Goal: Navigation & Orientation: Find specific page/section

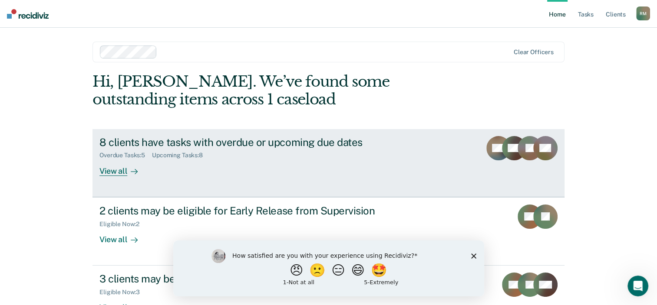
click at [112, 170] on div "View all" at bounding box center [123, 167] width 49 height 17
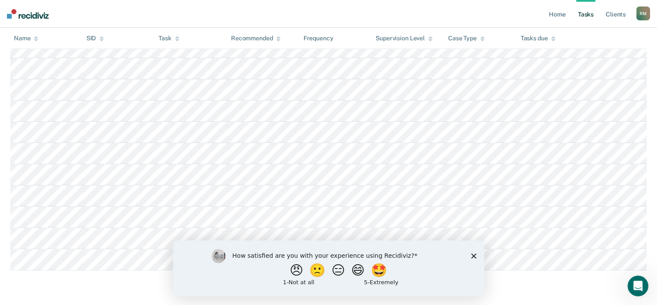
scroll to position [223, 0]
click at [473, 256] on polygon "Close survey" at bounding box center [472, 255] width 5 height 5
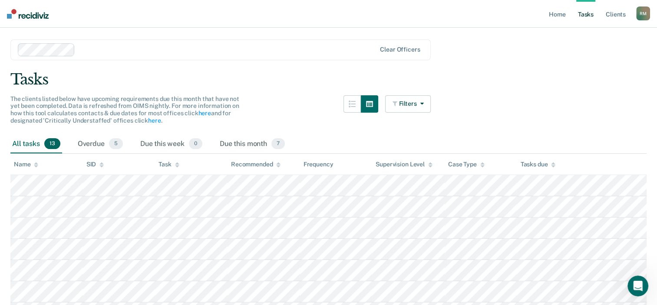
scroll to position [0, 0]
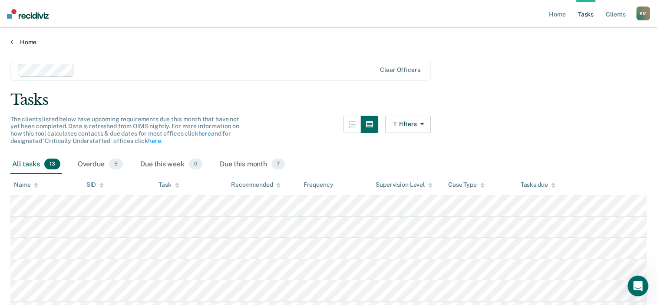
click at [21, 39] on link "Home" at bounding box center [328, 42] width 636 height 8
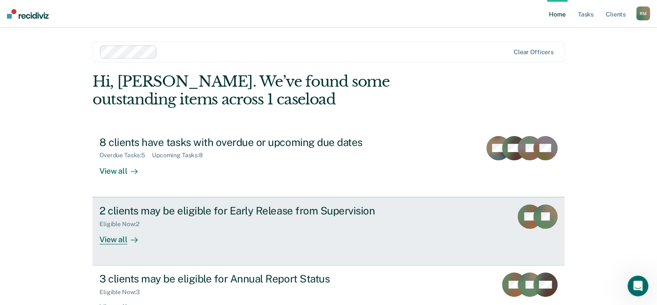
click at [115, 238] on div "View all" at bounding box center [123, 236] width 49 height 17
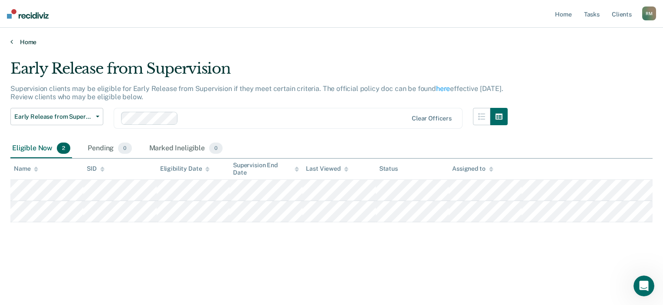
click at [11, 42] on icon at bounding box center [11, 41] width 3 height 7
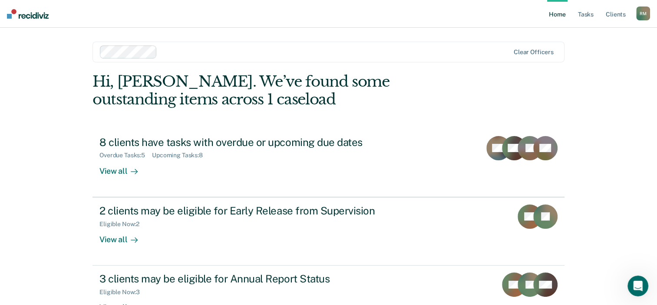
scroll to position [63, 0]
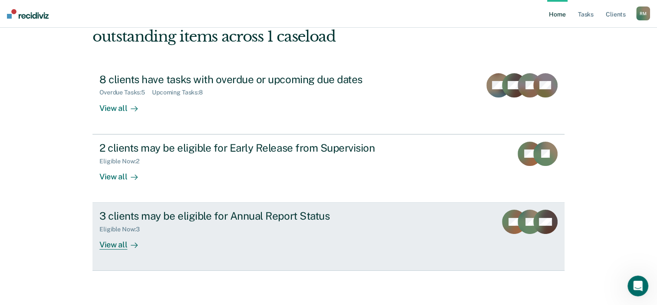
click at [116, 245] on div "View all" at bounding box center [123, 241] width 49 height 17
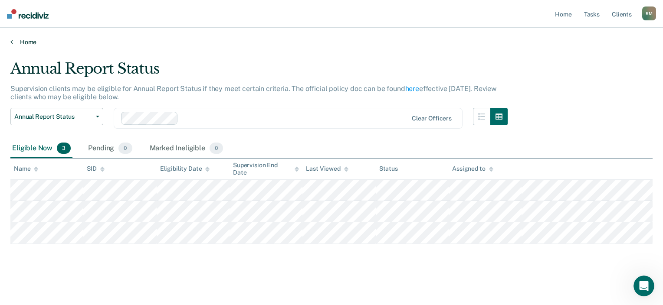
click at [22, 40] on link "Home" at bounding box center [331, 42] width 642 height 8
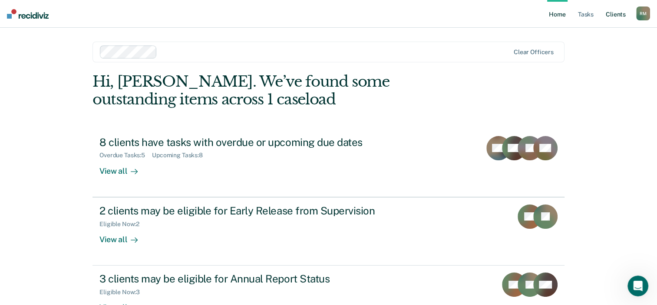
click at [611, 18] on link "Client s" at bounding box center [615, 14] width 23 height 28
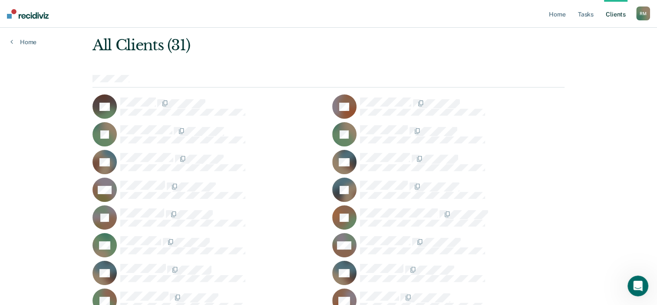
scroll to position [26, 0]
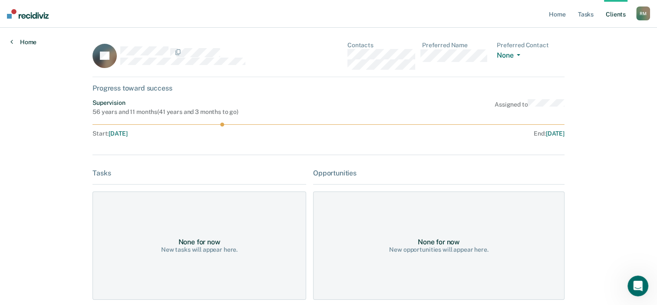
click at [30, 40] on link "Home" at bounding box center [23, 42] width 26 height 8
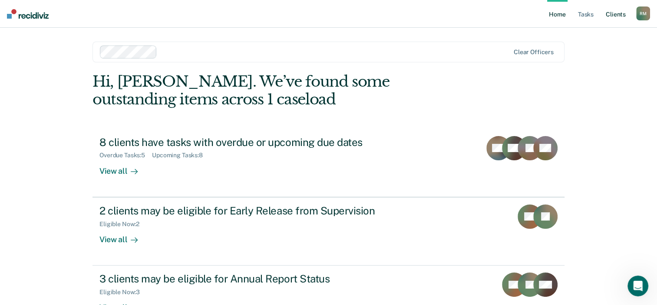
click at [615, 13] on link "Client s" at bounding box center [615, 14] width 23 height 28
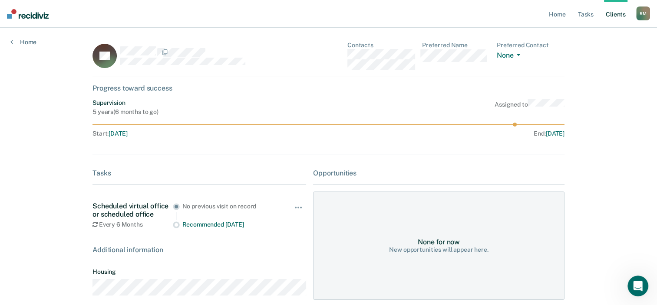
click at [613, 16] on link "Client s" at bounding box center [615, 14] width 23 height 28
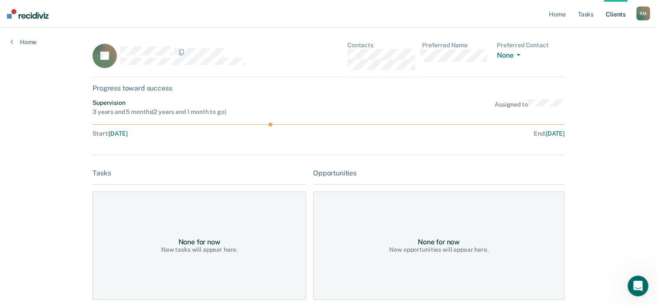
click at [617, 13] on link "Client s" at bounding box center [615, 14] width 23 height 28
